Goal: Task Accomplishment & Management: Manage account settings

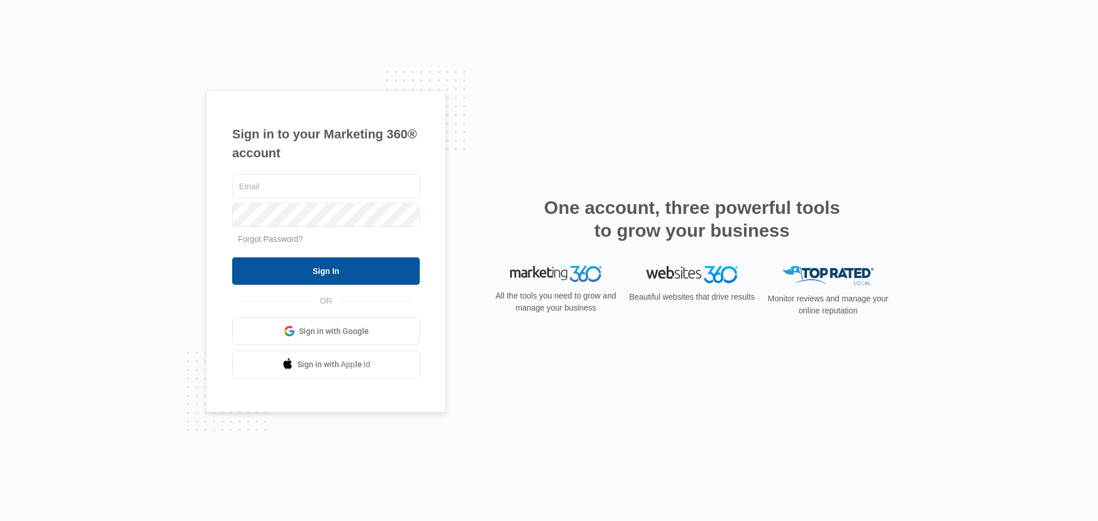
type input "[PERSON_NAME][EMAIL_ADDRESS][DOMAIN_NAME]"
click at [310, 264] on input "Sign In" at bounding box center [326, 270] width 188 height 27
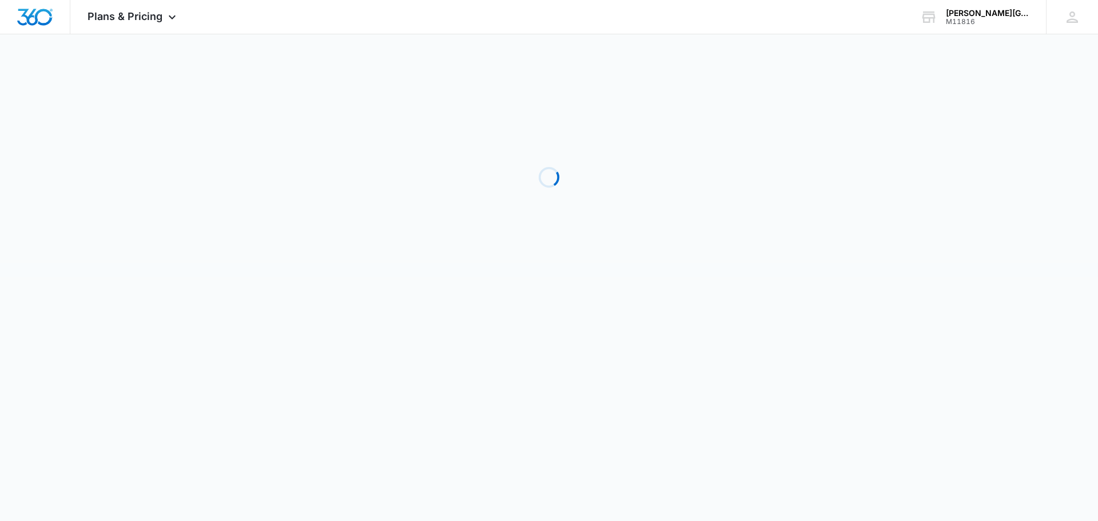
click at [830, 460] on body "Plans & Pricing Apps Reputation Websites Forms CRM Email Social Shop Payments P…" at bounding box center [549, 260] width 1098 height 521
